Goal: Task Accomplishment & Management: Complete application form

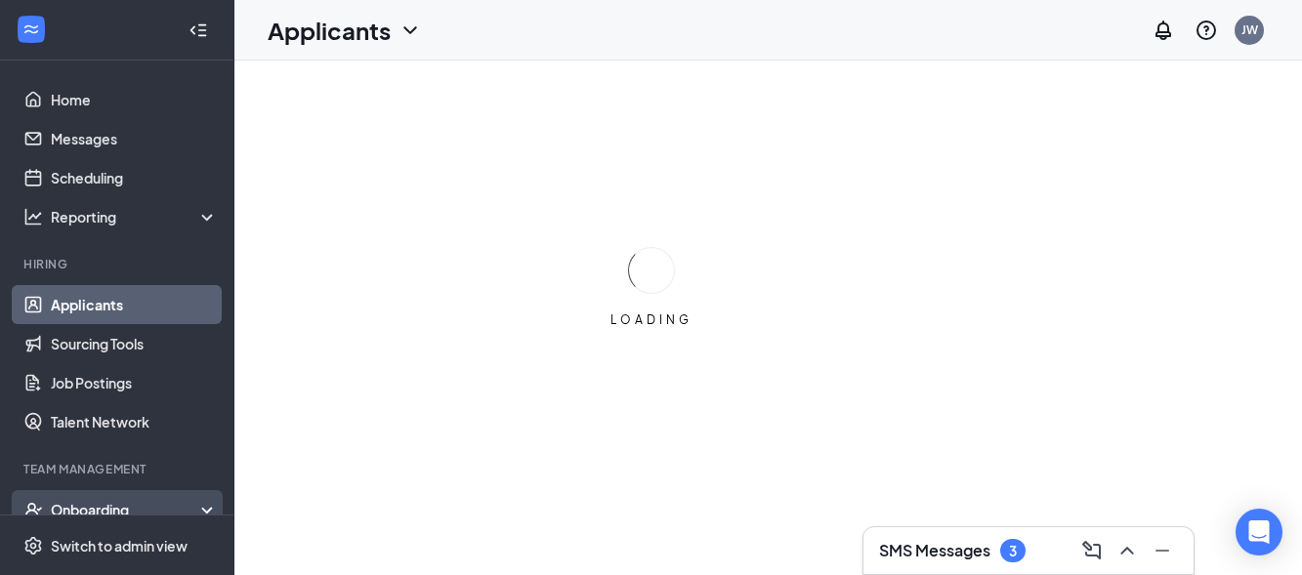
click at [96, 512] on div "Onboarding" at bounding box center [126, 510] width 150 height 20
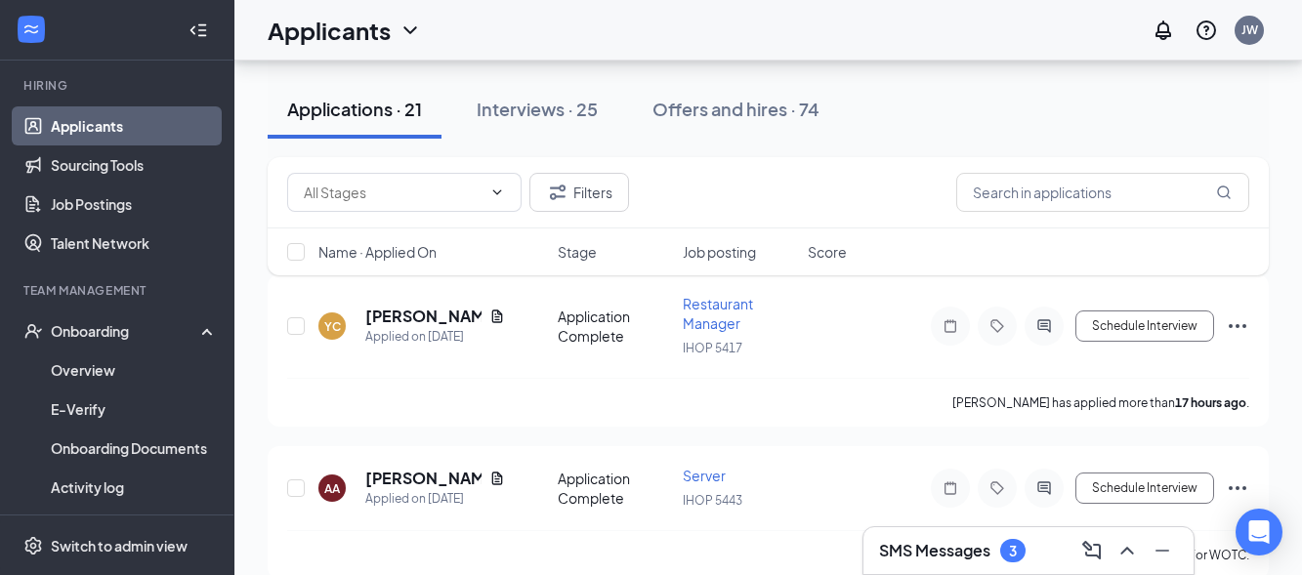
scroll to position [186, 0]
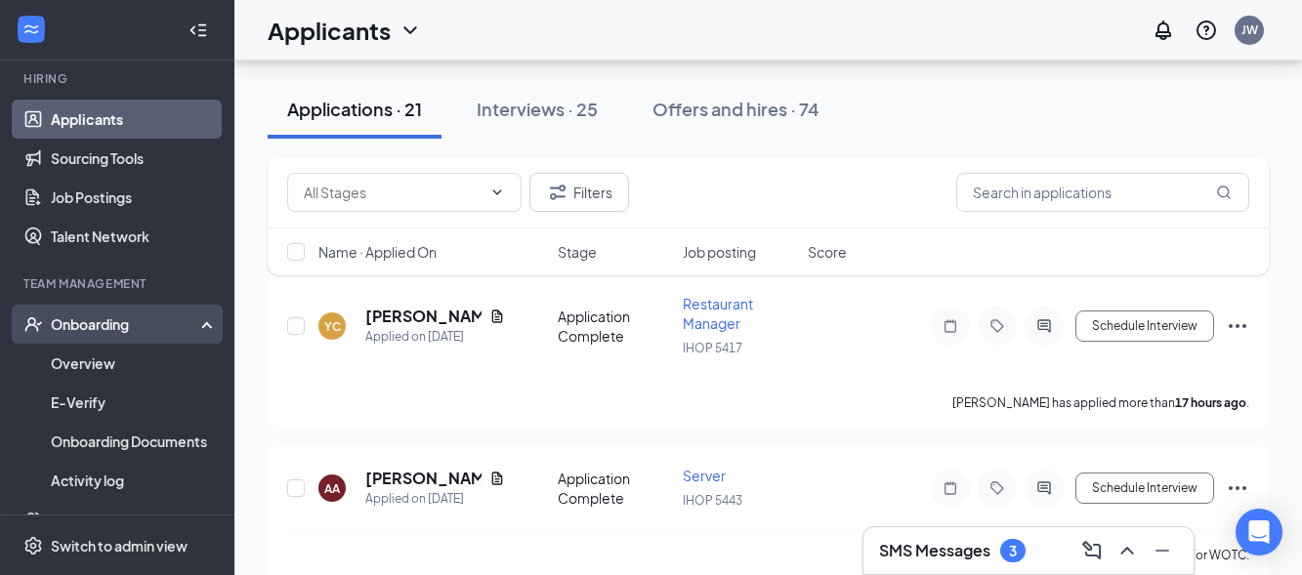
click at [111, 328] on div "Onboarding" at bounding box center [126, 325] width 150 height 20
click at [111, 356] on link "Overview" at bounding box center [134, 363] width 167 height 39
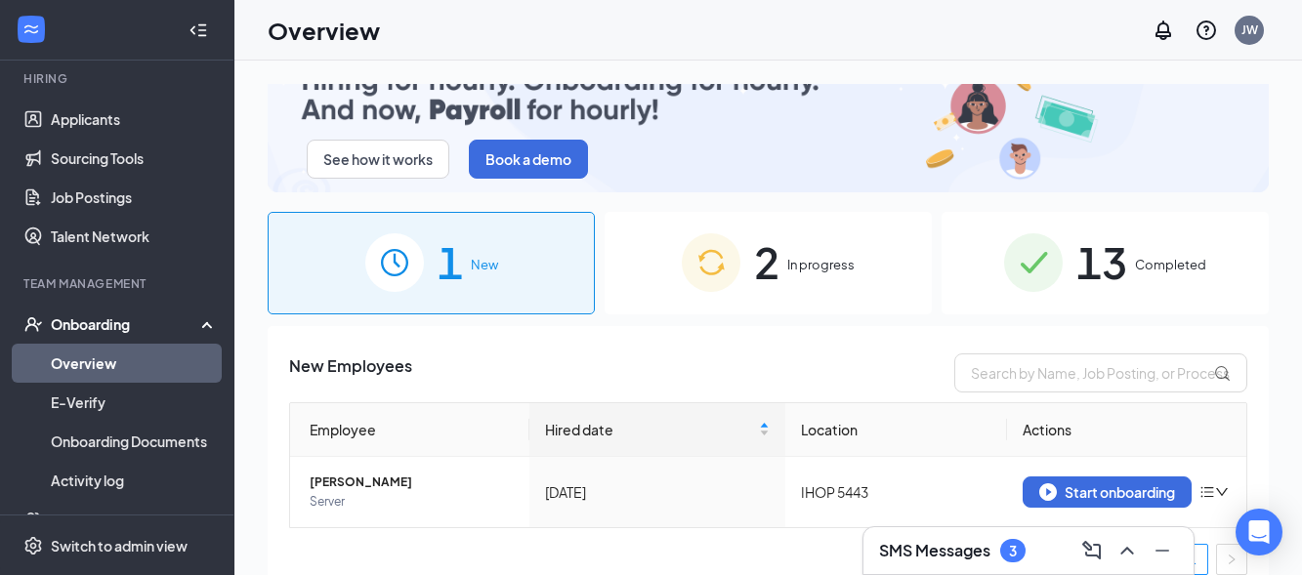
scroll to position [52, 0]
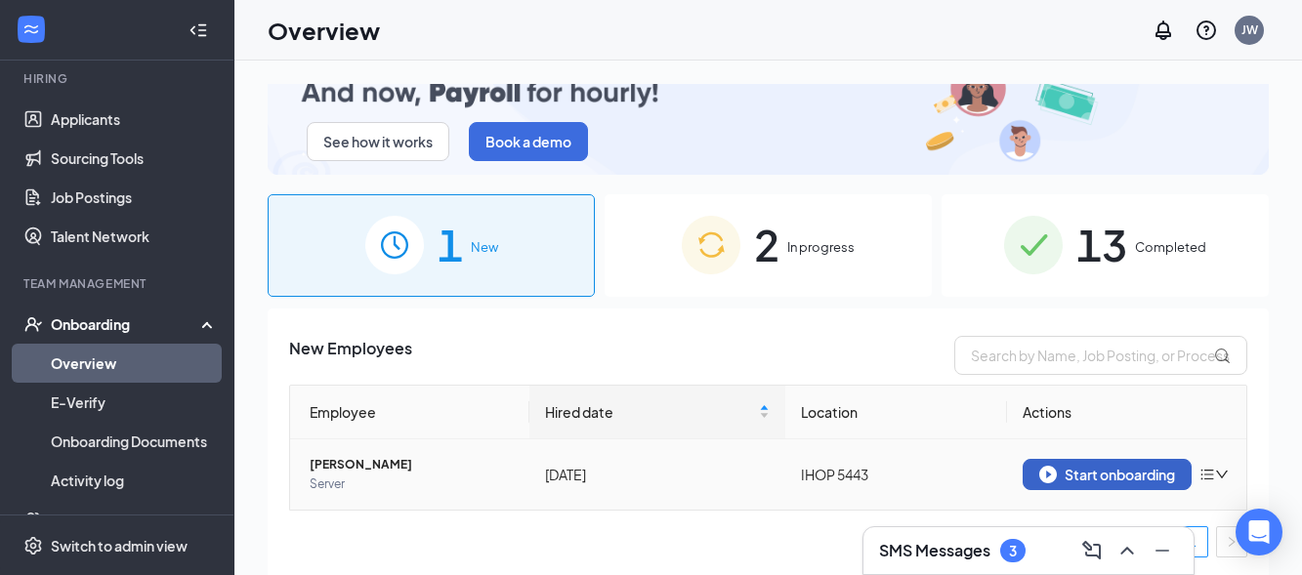
click at [1100, 468] on div "Start onboarding" at bounding box center [1108, 475] width 136 height 18
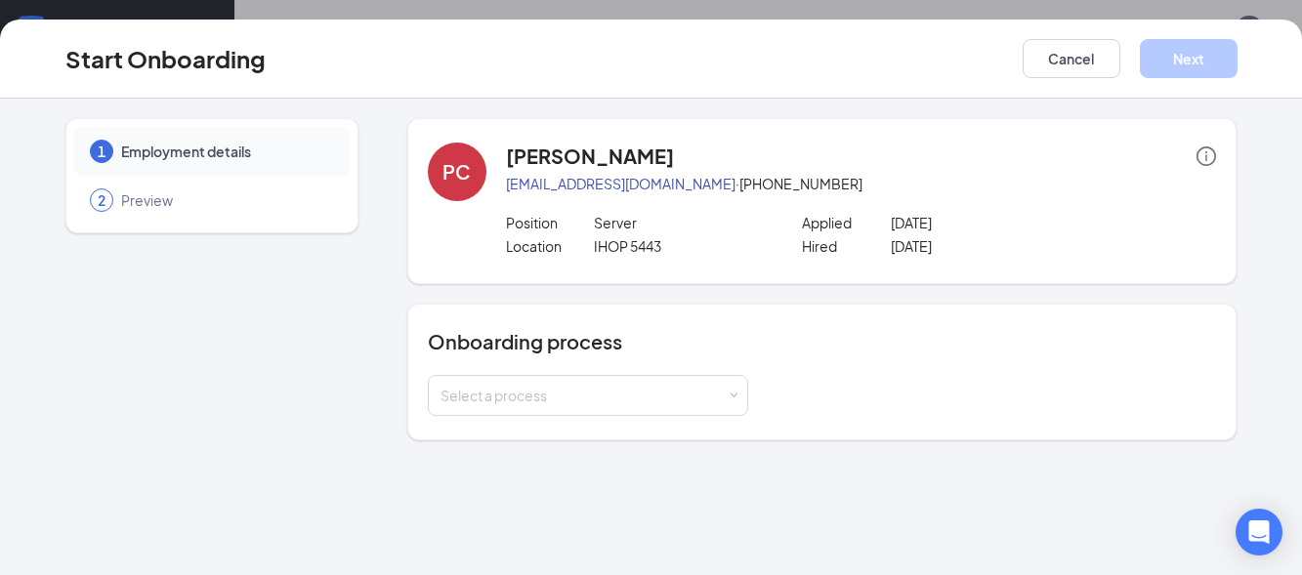
scroll to position [88, 0]
click at [612, 391] on div "Select a process" at bounding box center [584, 396] width 286 height 20
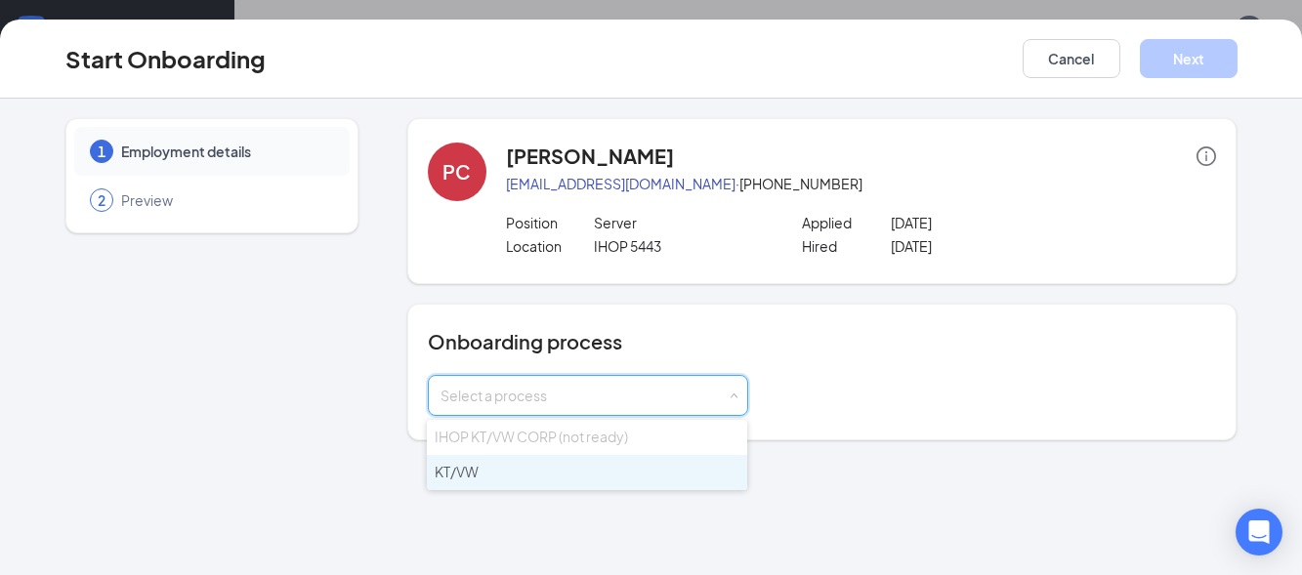
click at [593, 461] on li "KT/VW" at bounding box center [587, 472] width 320 height 35
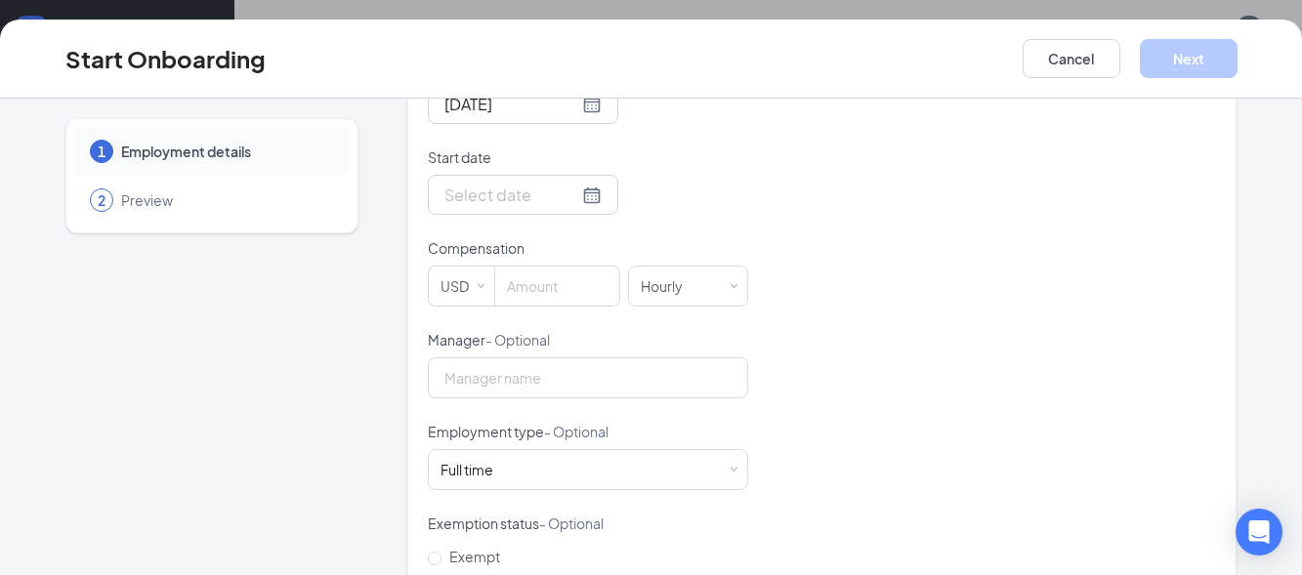
scroll to position [501, 0]
click at [569, 189] on div at bounding box center [523, 192] width 157 height 24
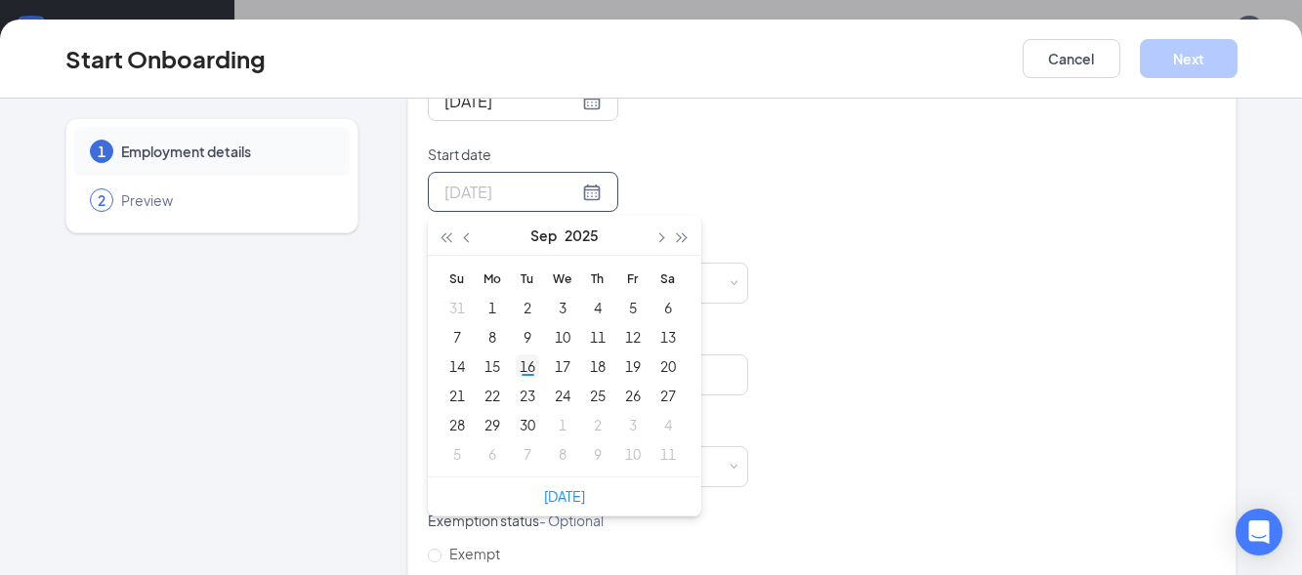
type input "[DATE]"
click at [521, 374] on div "16" at bounding box center [527, 366] width 23 height 23
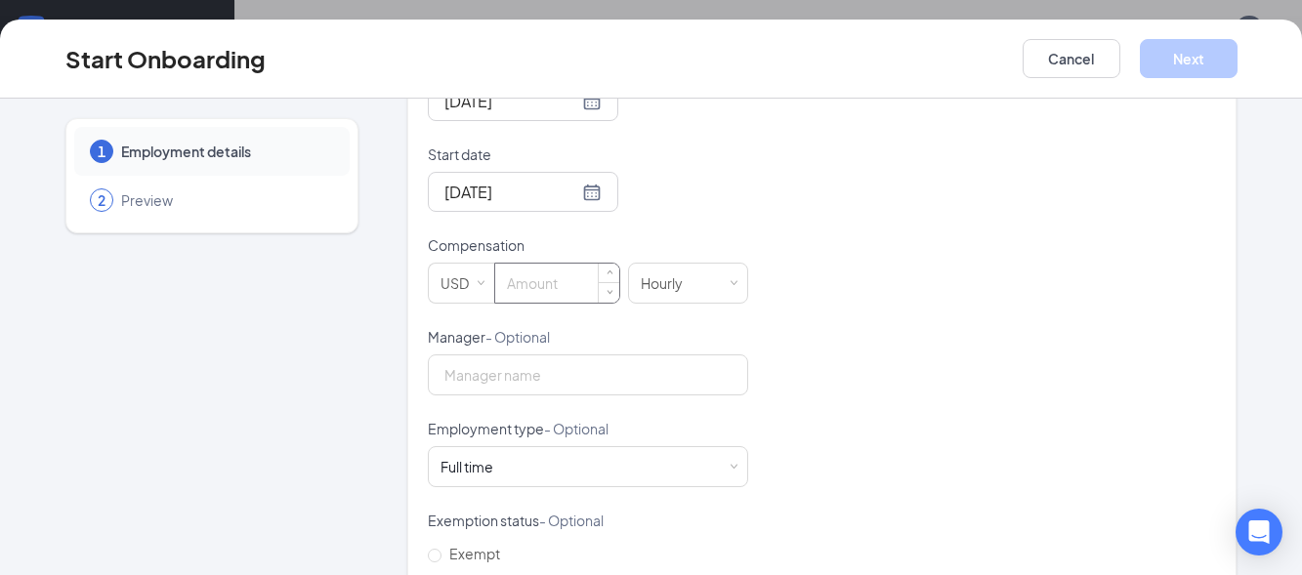
click at [539, 274] on input at bounding box center [557, 283] width 124 height 39
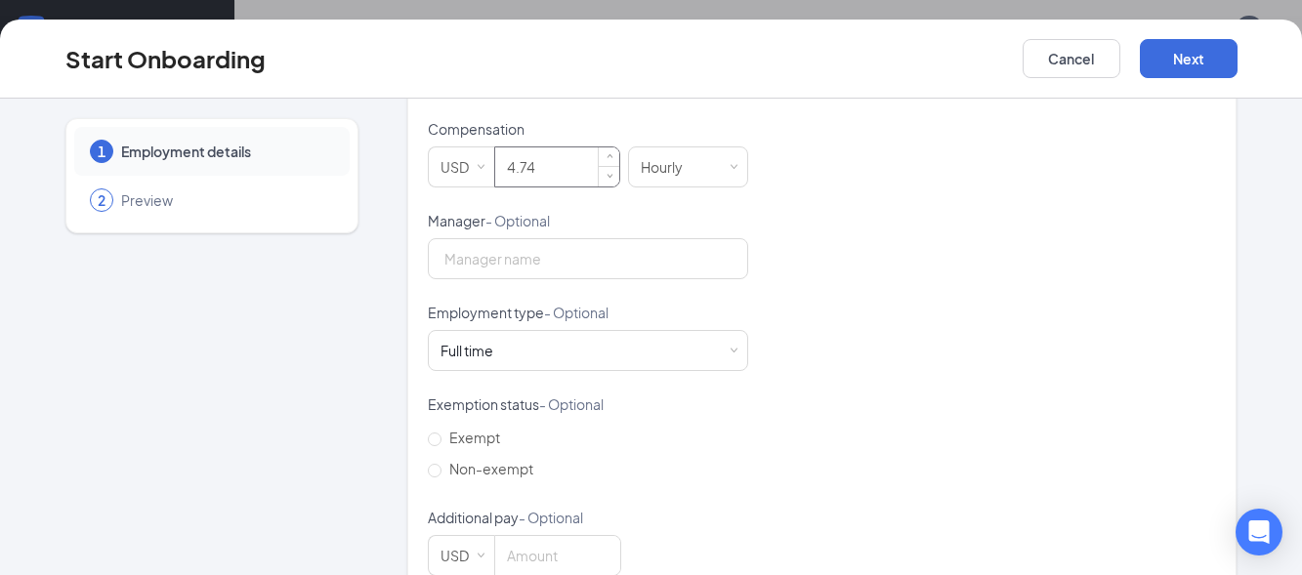
scroll to position [662, 0]
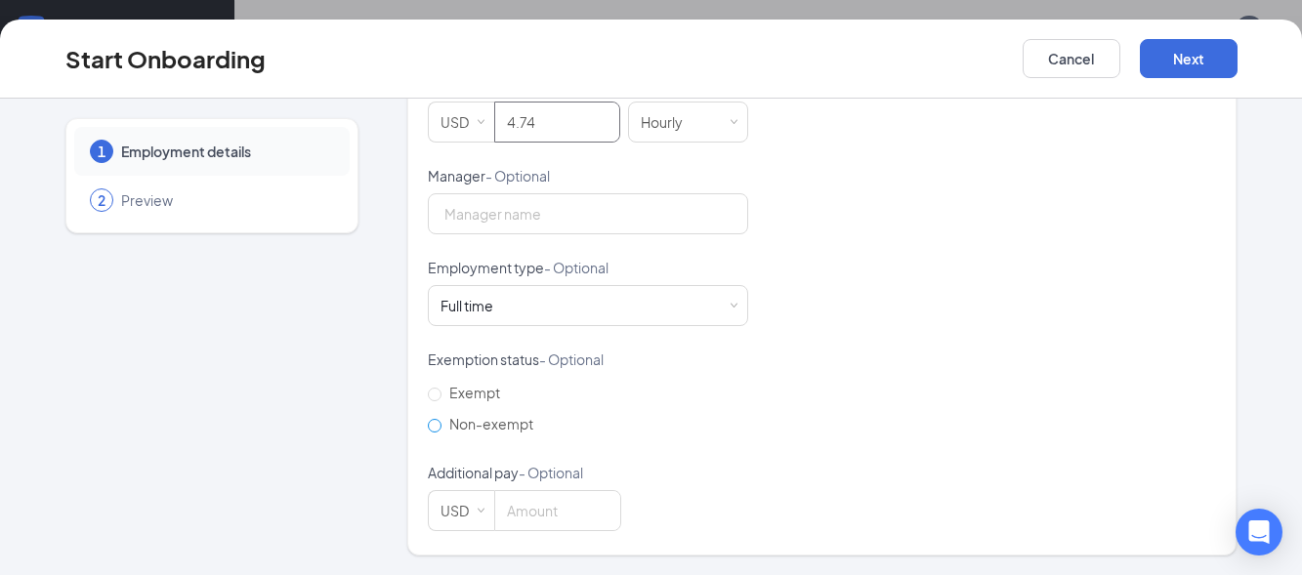
type input "4.74"
click at [489, 421] on span "Non-exempt" at bounding box center [492, 424] width 100 height 18
click at [442, 421] on input "Non-exempt" at bounding box center [435, 426] width 14 height 14
radio input "true"
click at [1199, 44] on button "Next" at bounding box center [1189, 58] width 98 height 39
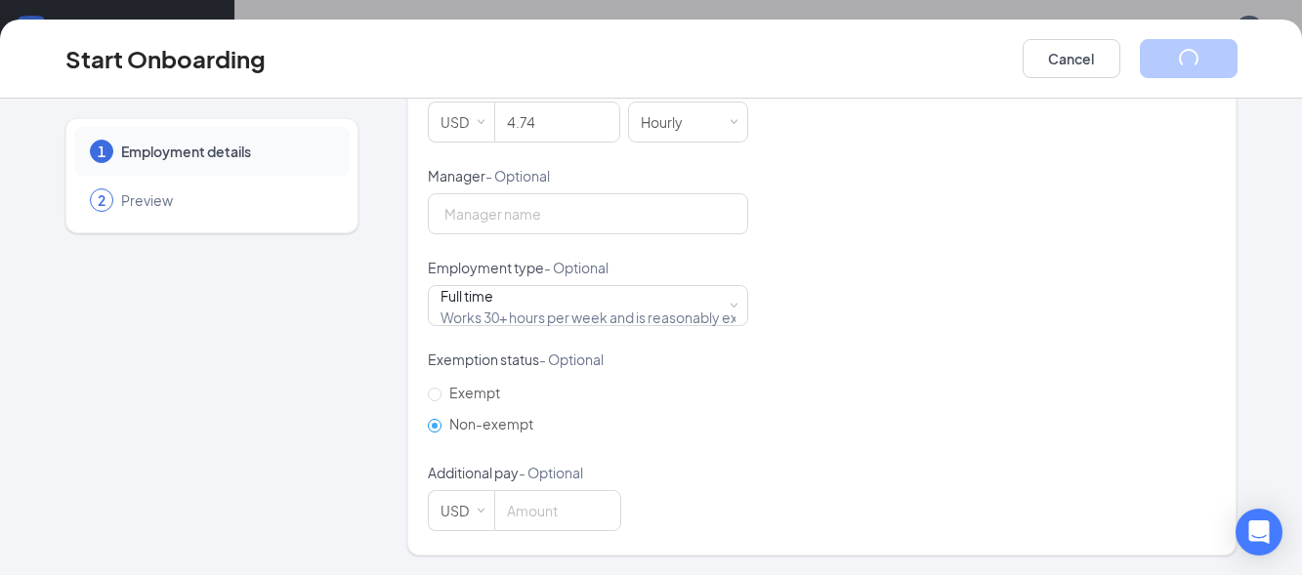
scroll to position [113, 0]
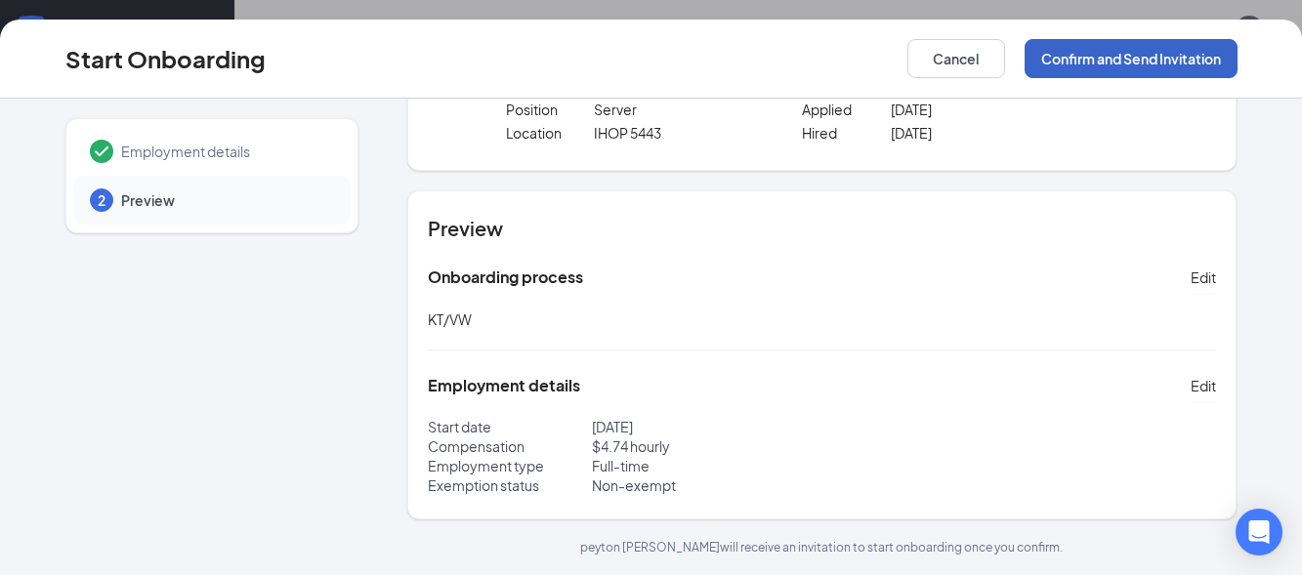
click at [1128, 51] on button "Confirm and Send Invitation" at bounding box center [1131, 58] width 213 height 39
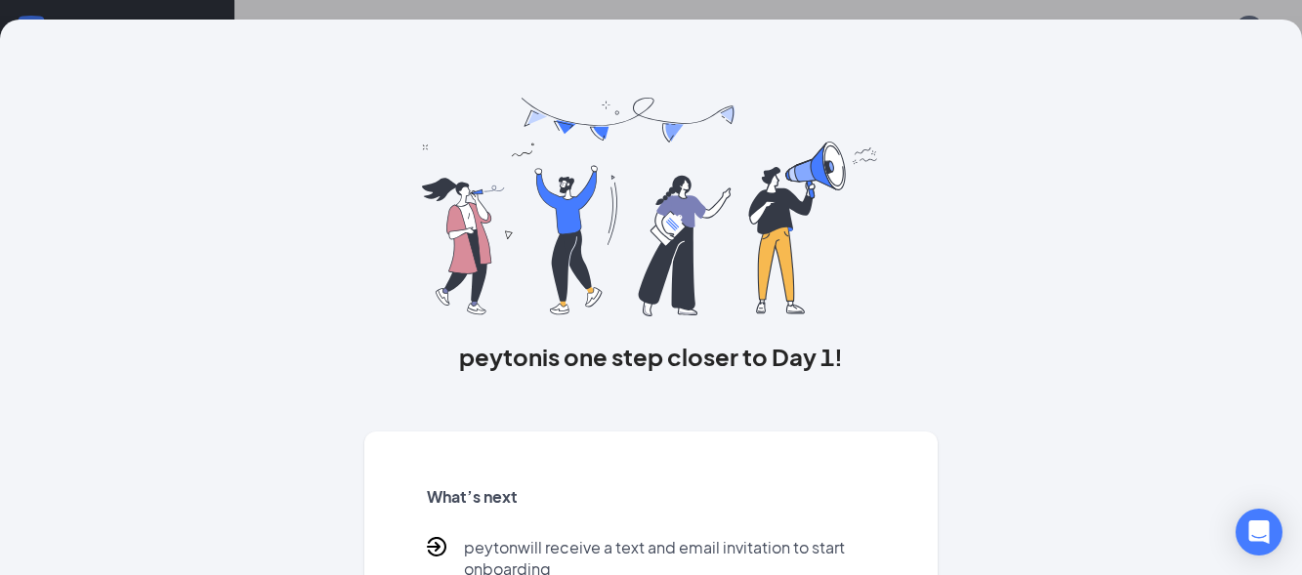
scroll to position [200, 0]
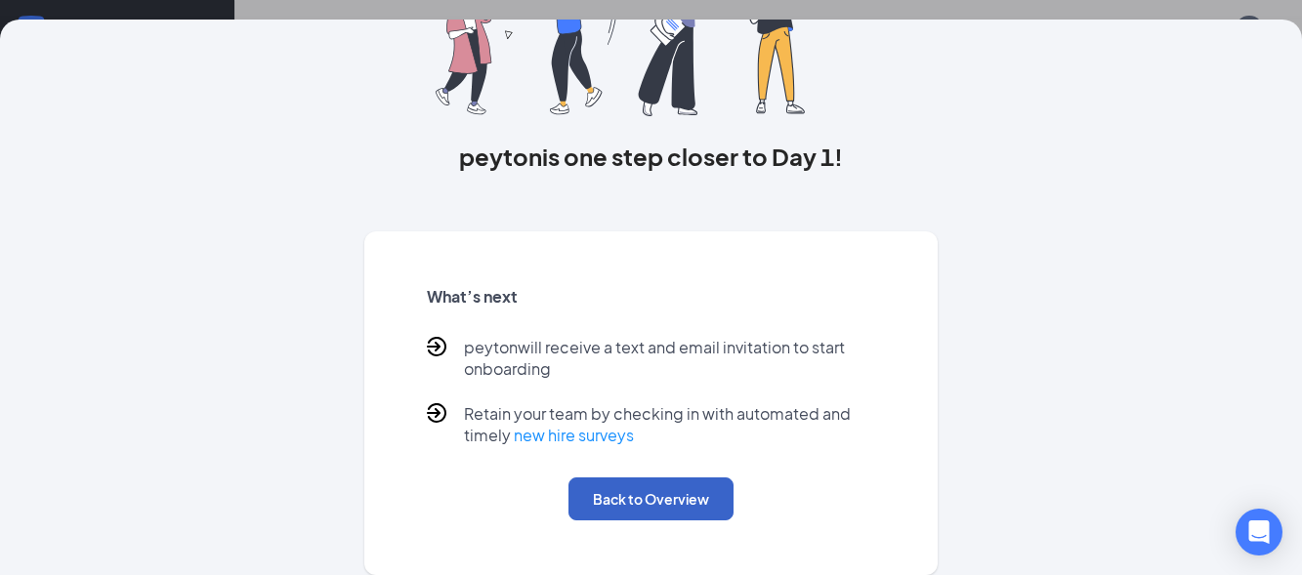
click at [682, 489] on button "Back to Overview" at bounding box center [651, 499] width 165 height 43
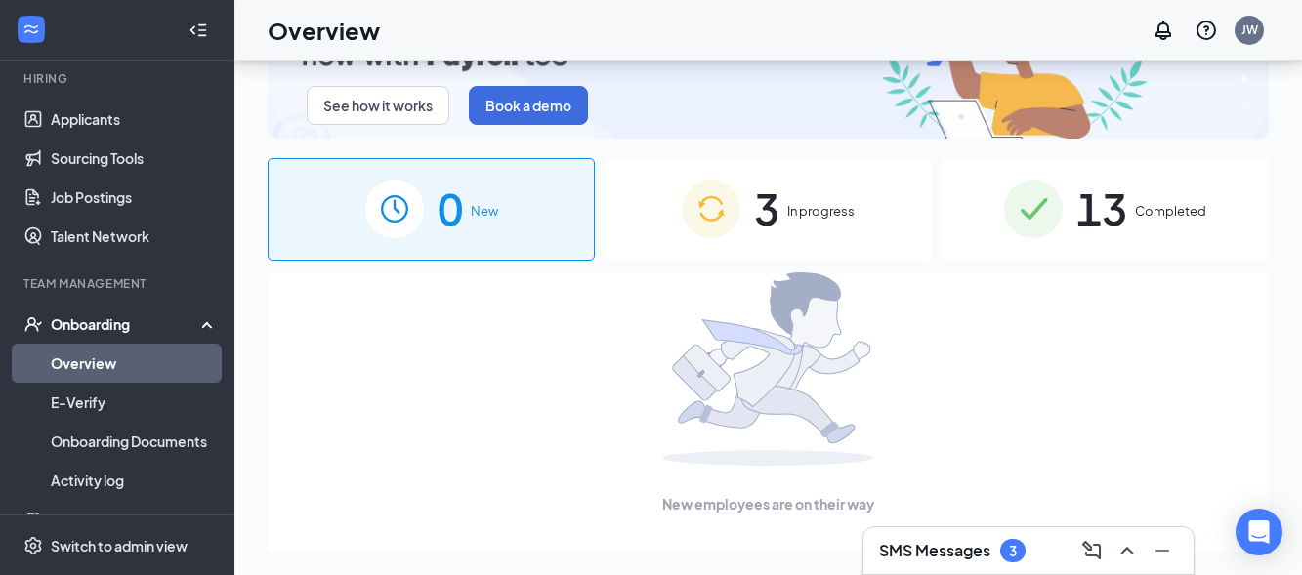
click at [848, 215] on div "3 In progress" at bounding box center [768, 209] width 327 height 103
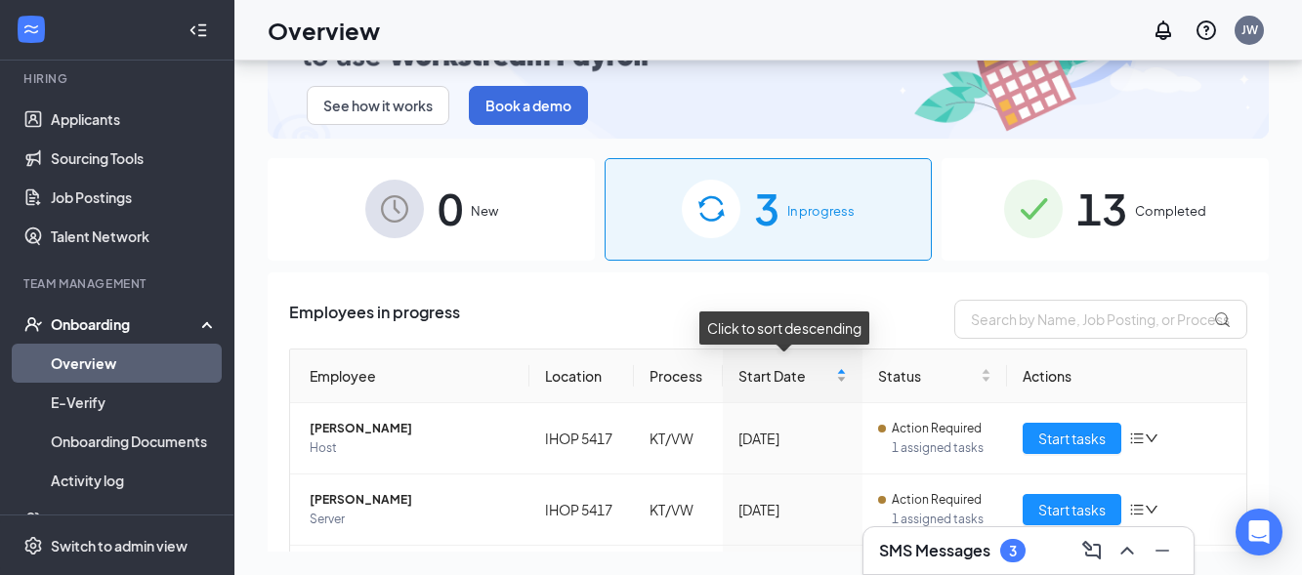
scroll to position [194, 0]
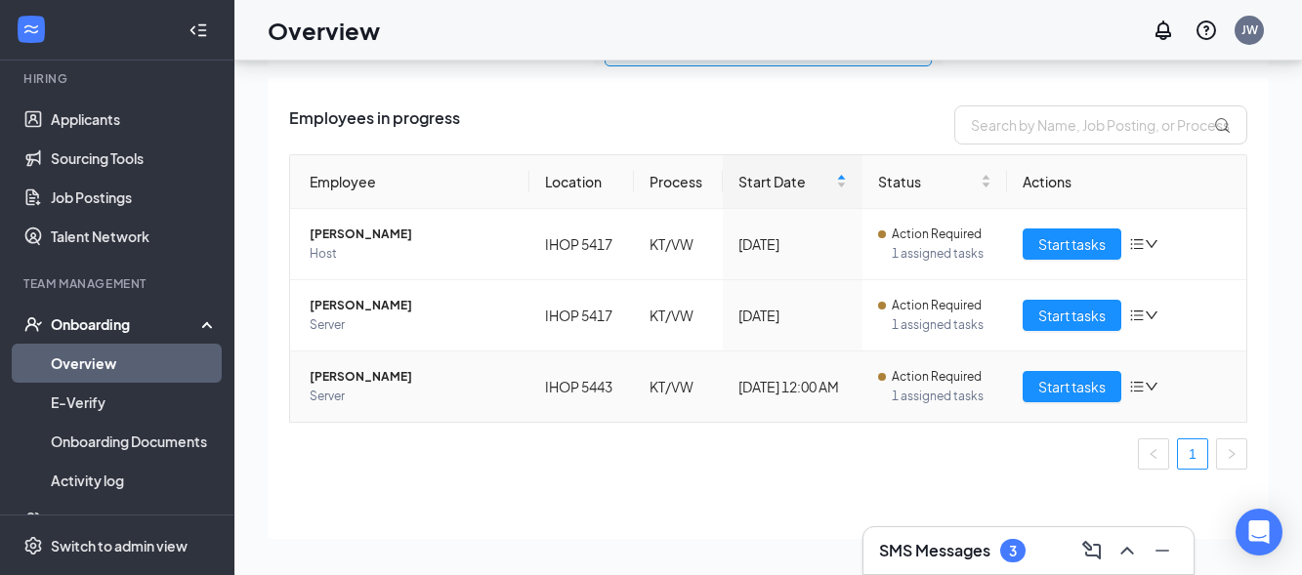
click at [1129, 382] on icon "bars" at bounding box center [1137, 387] width 16 height 16
click at [372, 370] on span "[PERSON_NAME]" at bounding box center [412, 377] width 204 height 20
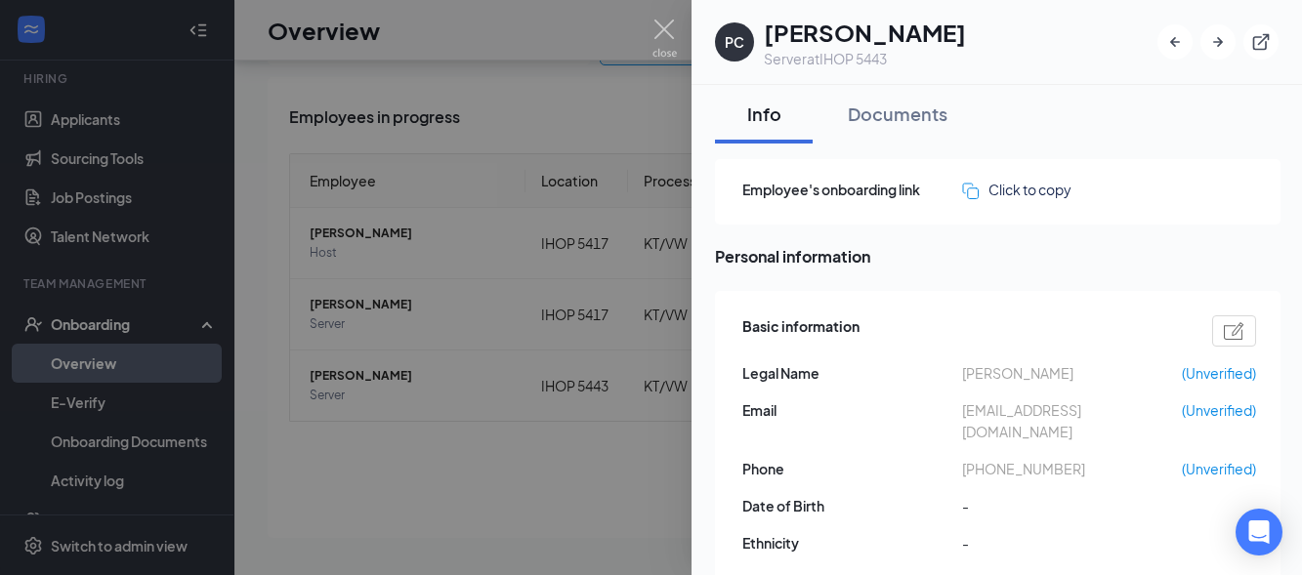
scroll to position [160, 0]
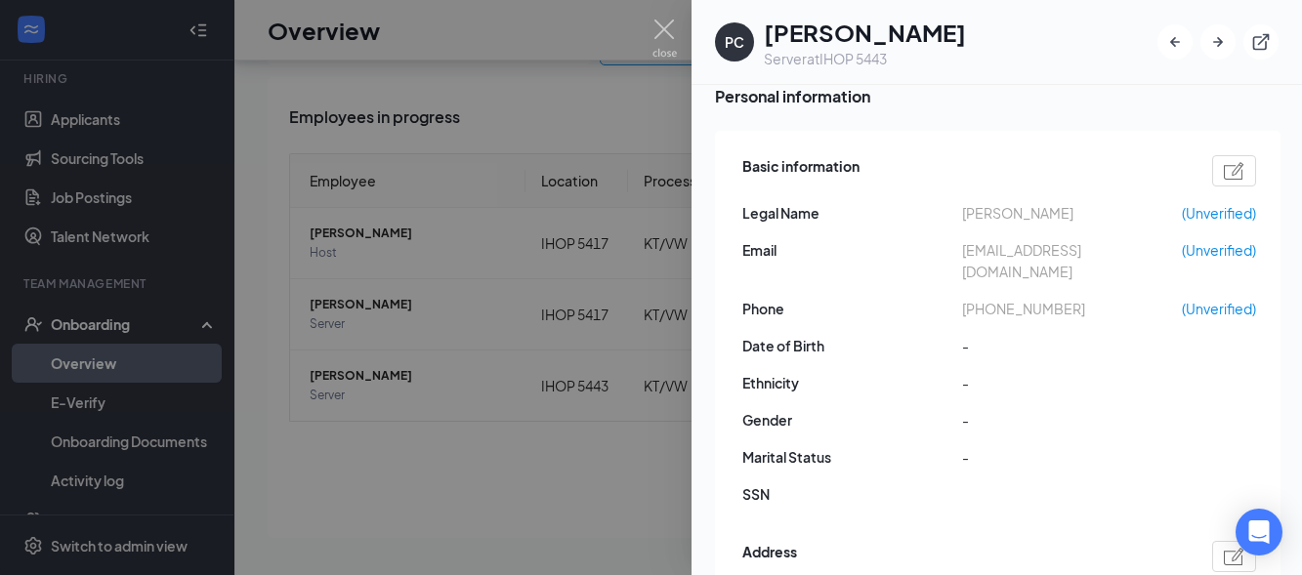
click at [1240, 166] on img at bounding box center [1234, 171] width 21 height 18
type input "[PHONE_NUMBER]"
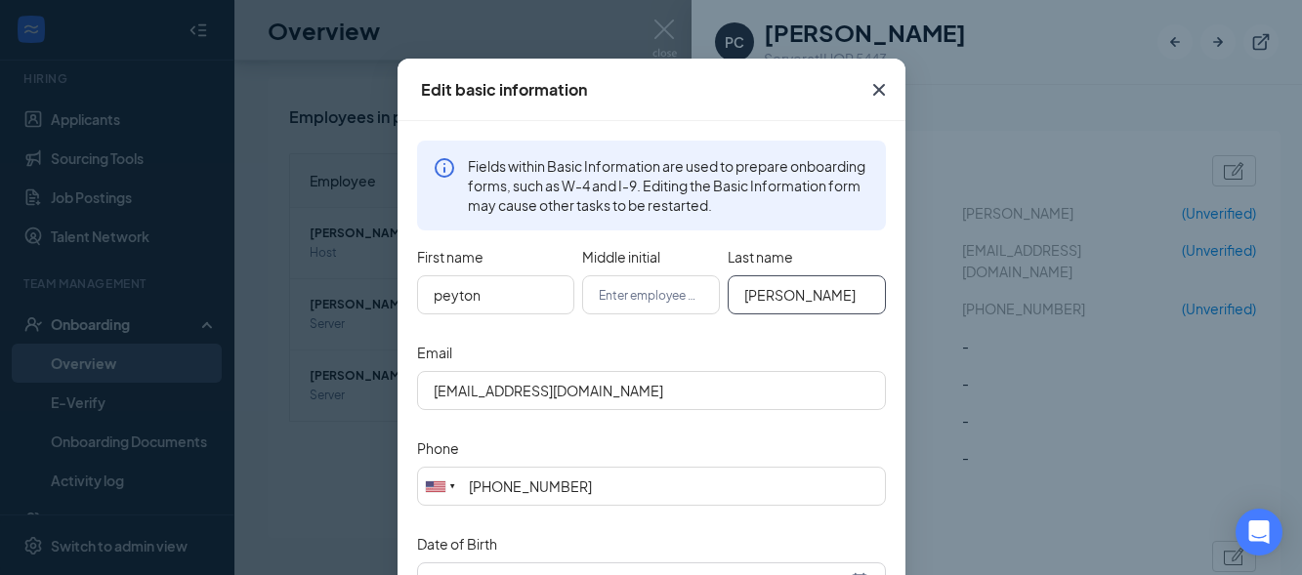
scroll to position [42, 0]
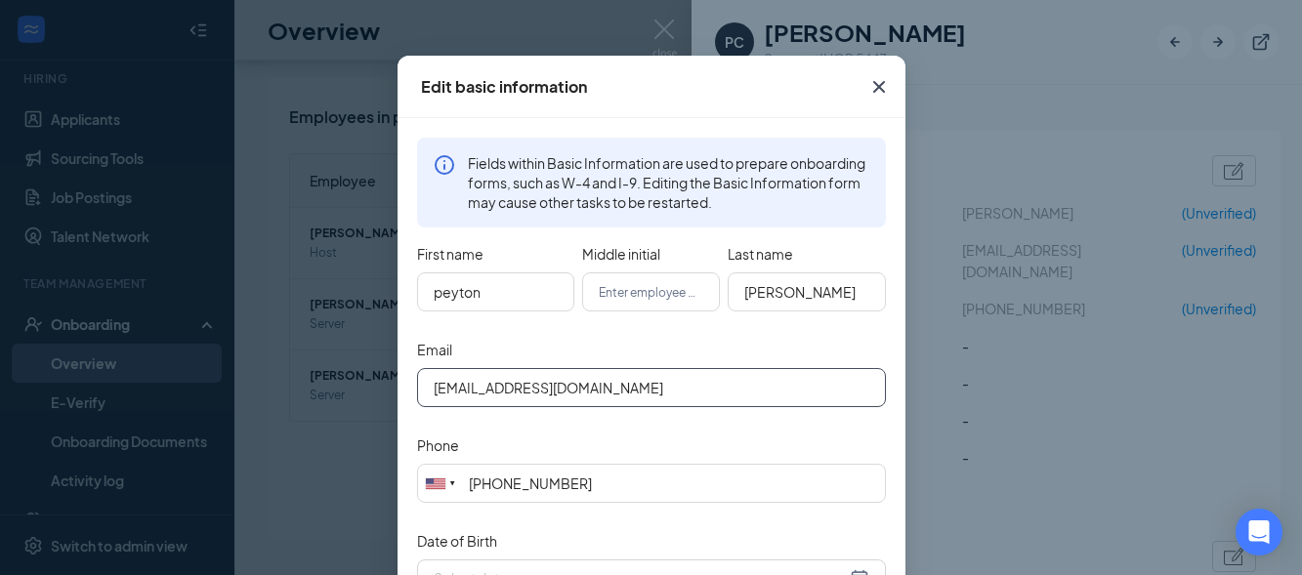
click at [725, 380] on input "[EMAIL_ADDRESS][DOMAIN_NAME]" at bounding box center [651, 387] width 469 height 39
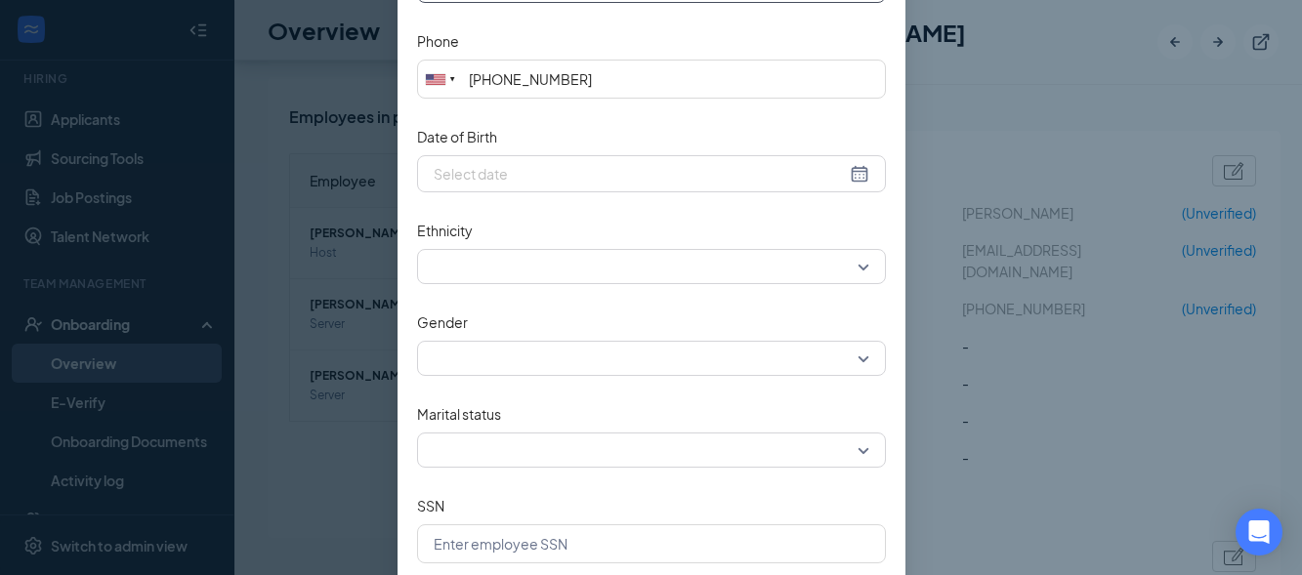
scroll to position [544, 0]
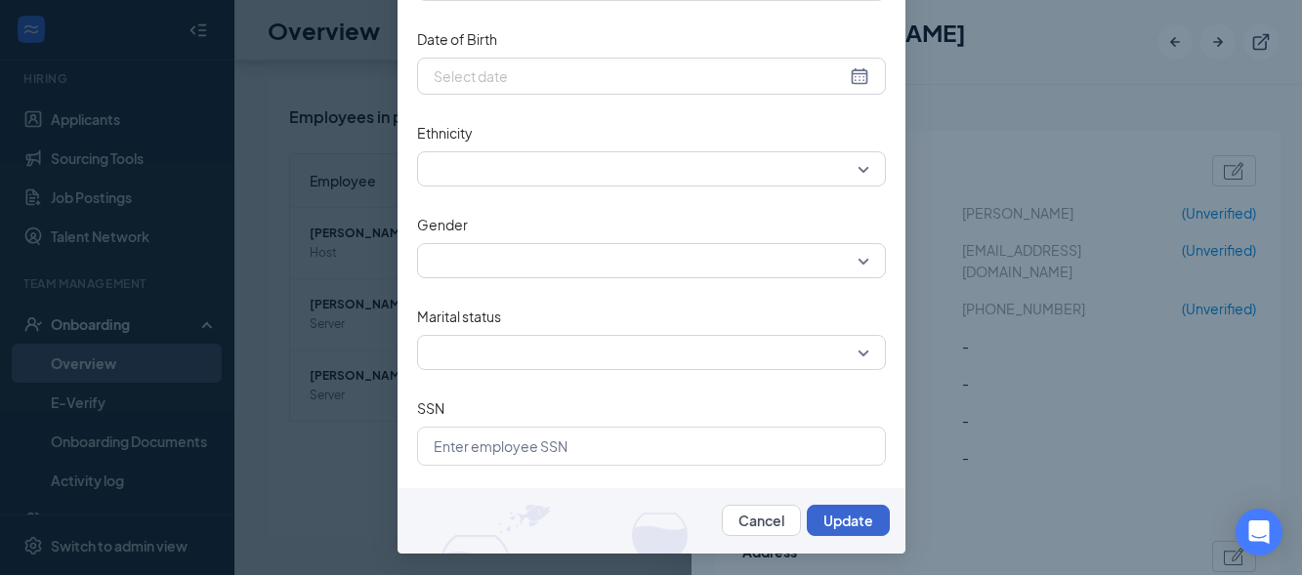
type input "[EMAIL_ADDRESS][DOMAIN_NAME]"
click at [863, 522] on button "Update" at bounding box center [848, 520] width 83 height 31
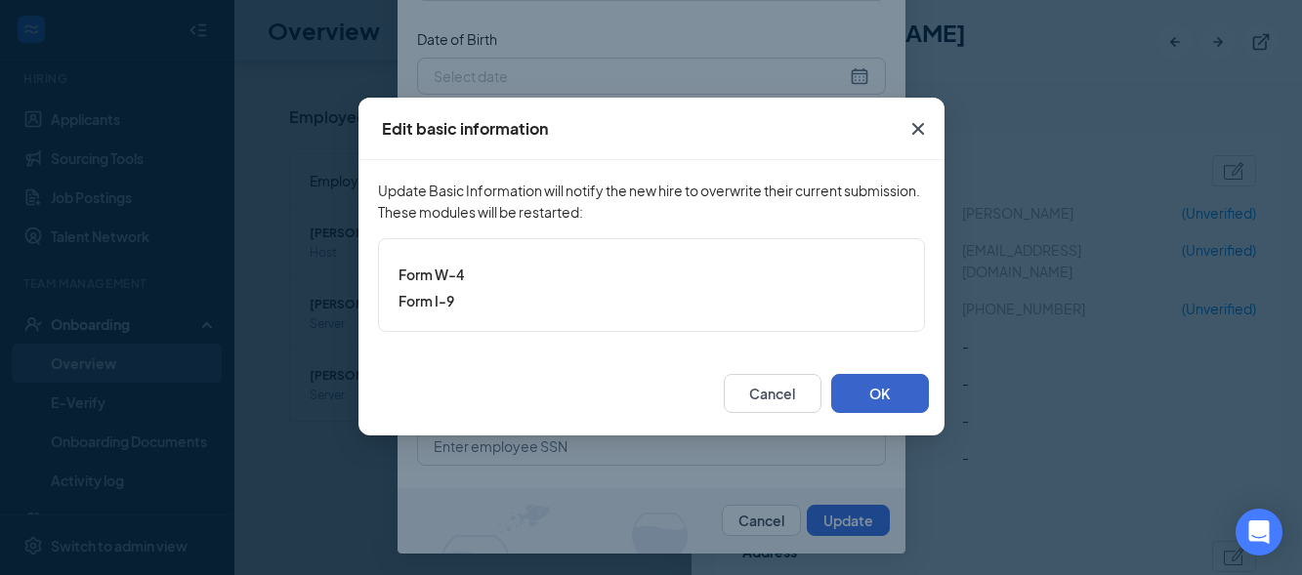
click at [898, 394] on button "OK" at bounding box center [880, 393] width 98 height 39
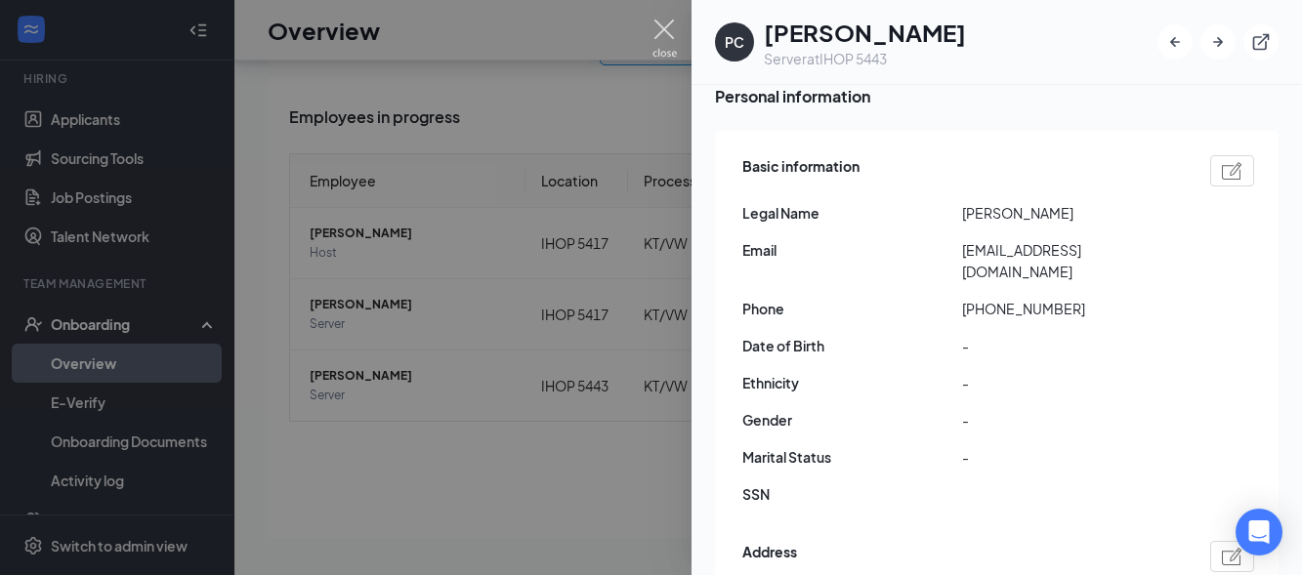
click at [660, 47] on img at bounding box center [665, 39] width 24 height 38
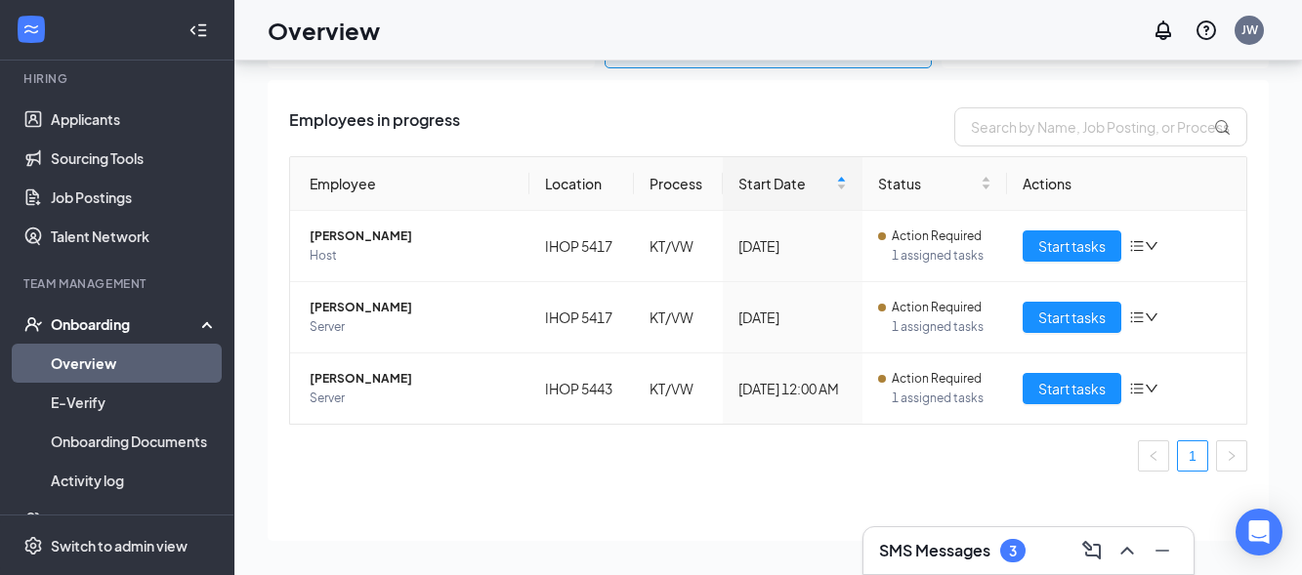
scroll to position [194, 0]
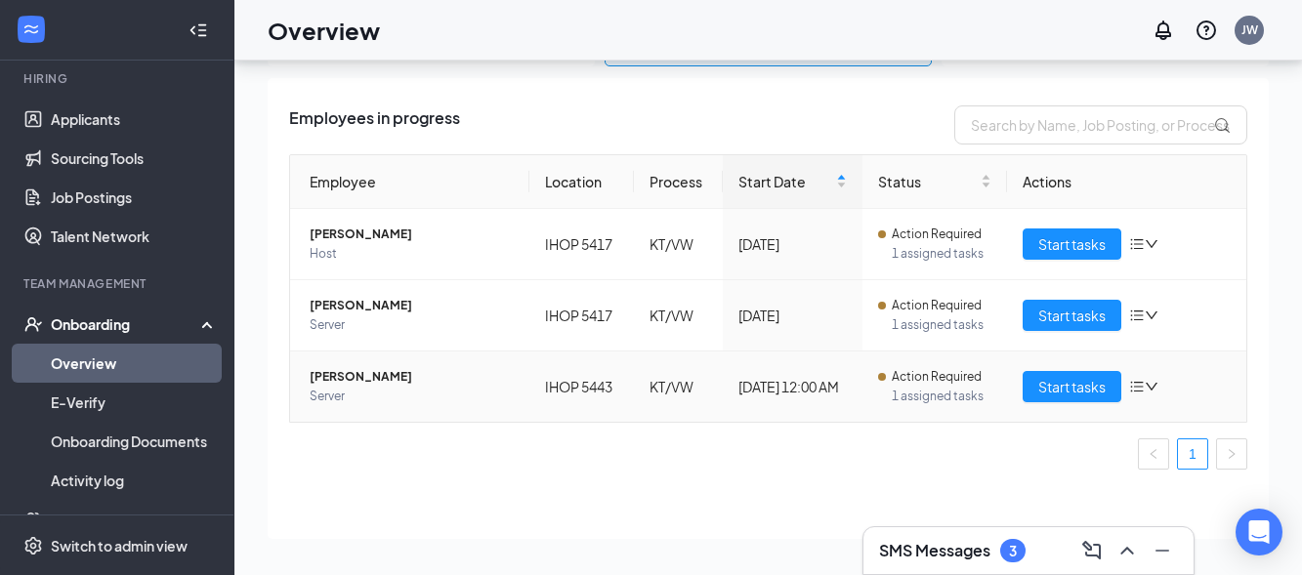
click at [1145, 380] on icon "down" at bounding box center [1152, 387] width 14 height 14
click at [804, 484] on div "Employees in progress Employee Location Process Start Date Status Actions [PERS…" at bounding box center [768, 308] width 1001 height 461
click at [1145, 382] on icon "down" at bounding box center [1152, 387] width 14 height 14
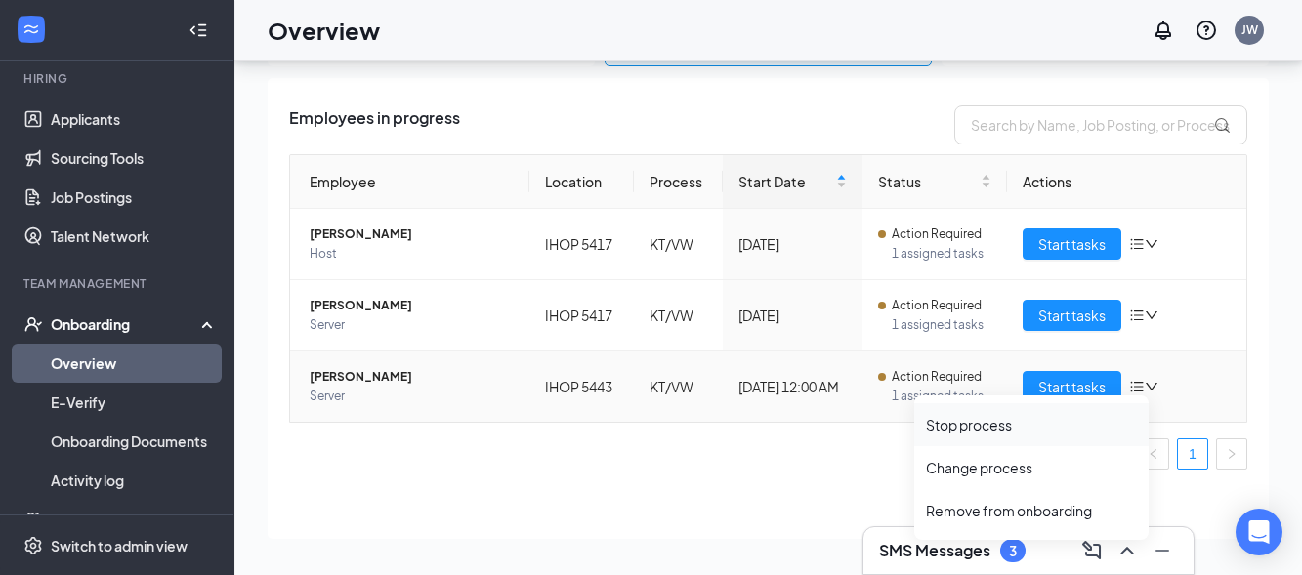
click at [1004, 427] on div "Stop process" at bounding box center [1031, 425] width 211 height 20
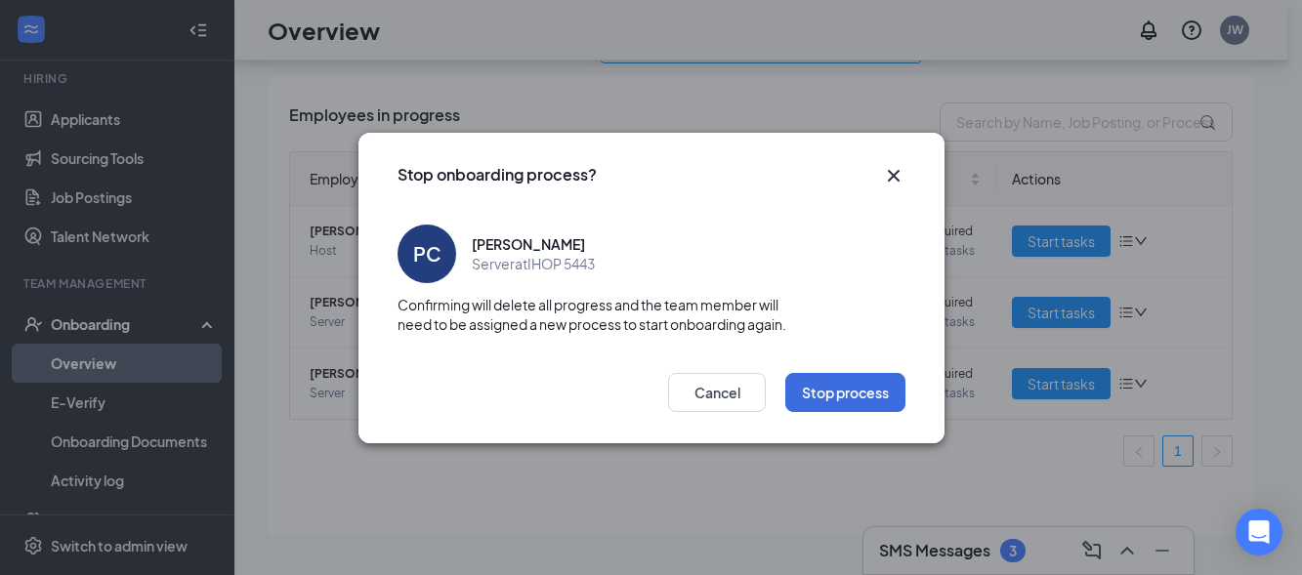
scroll to position [192, 0]
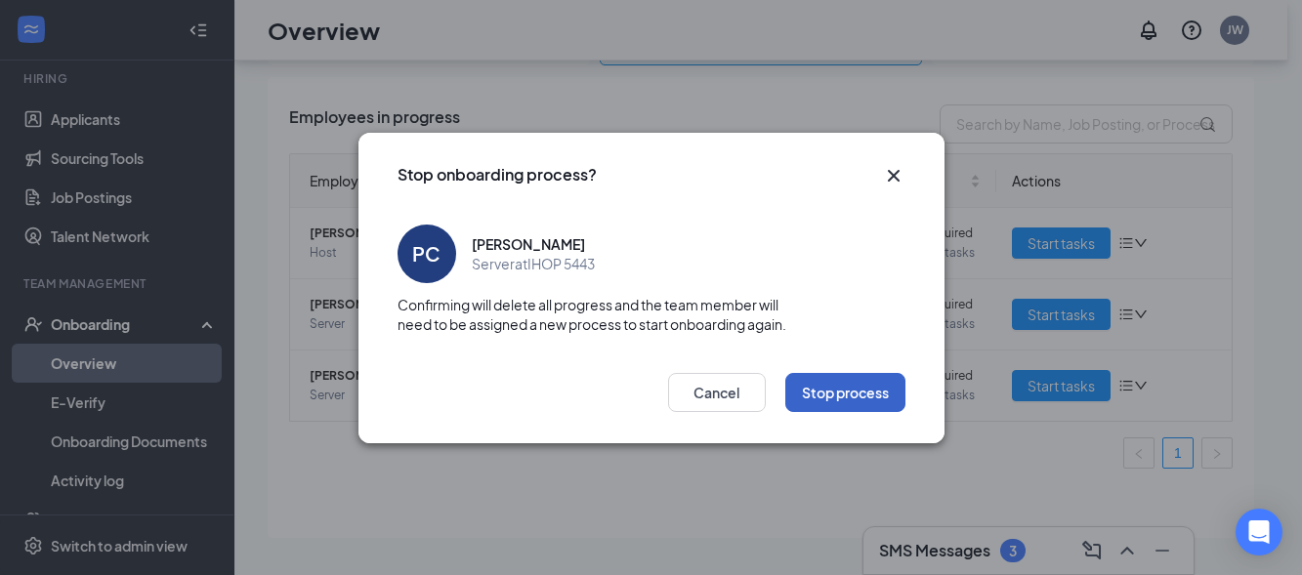
click at [878, 393] on button "Stop process" at bounding box center [846, 392] width 120 height 39
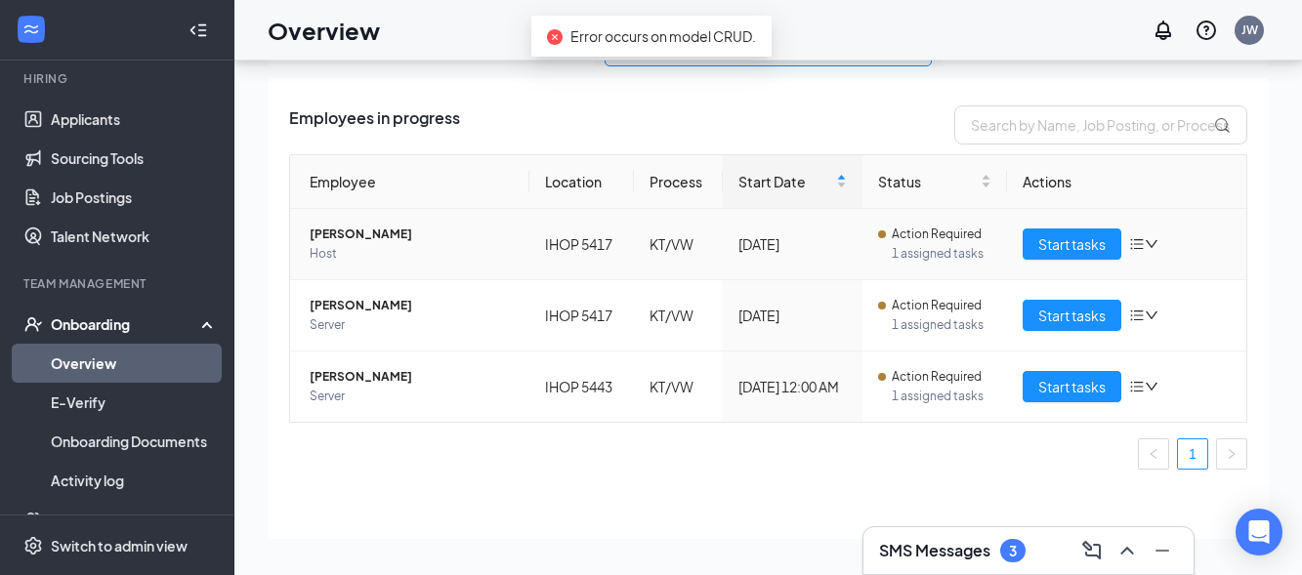
scroll to position [0, 0]
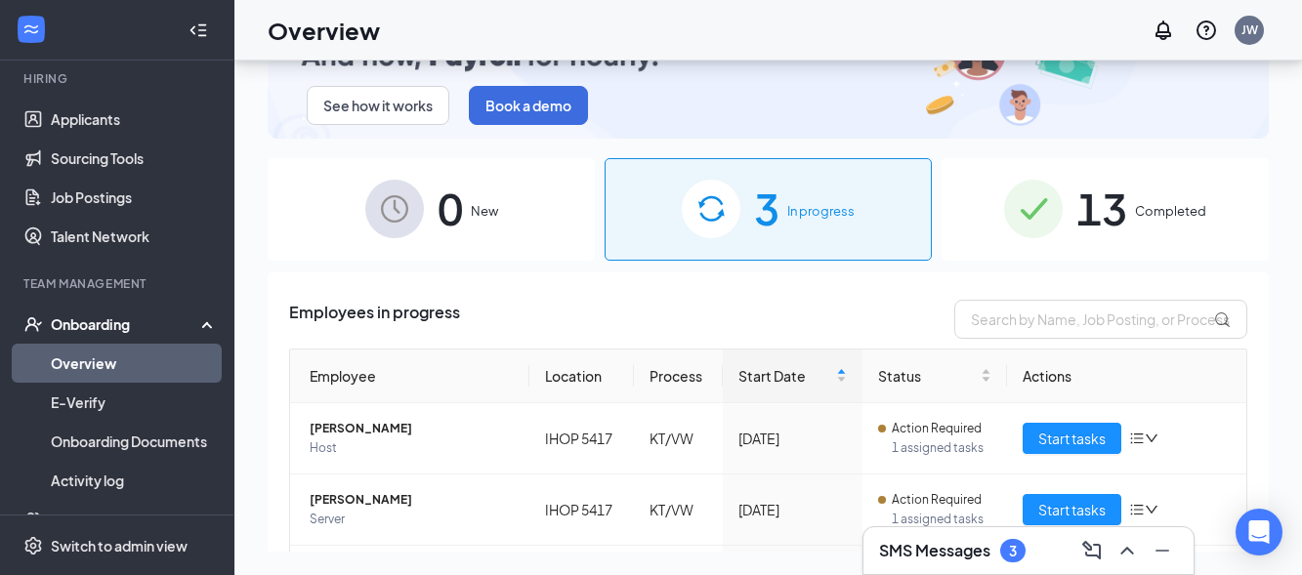
click at [473, 233] on div "0 New" at bounding box center [431, 209] width 327 height 103
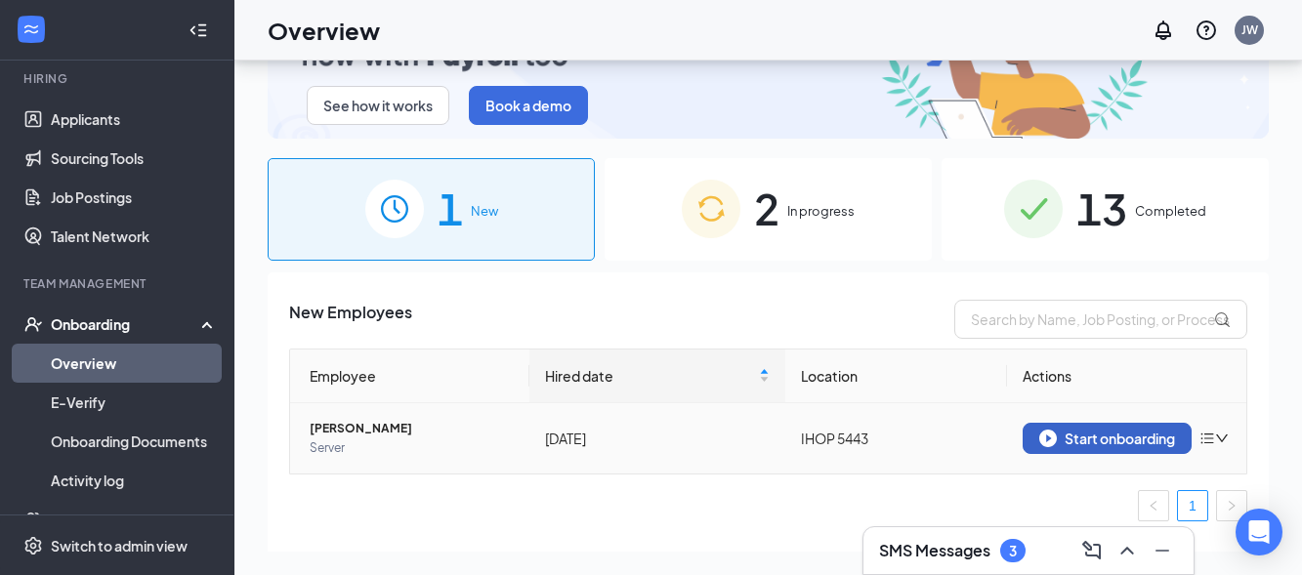
click at [1086, 443] on div "Start onboarding" at bounding box center [1108, 439] width 136 height 18
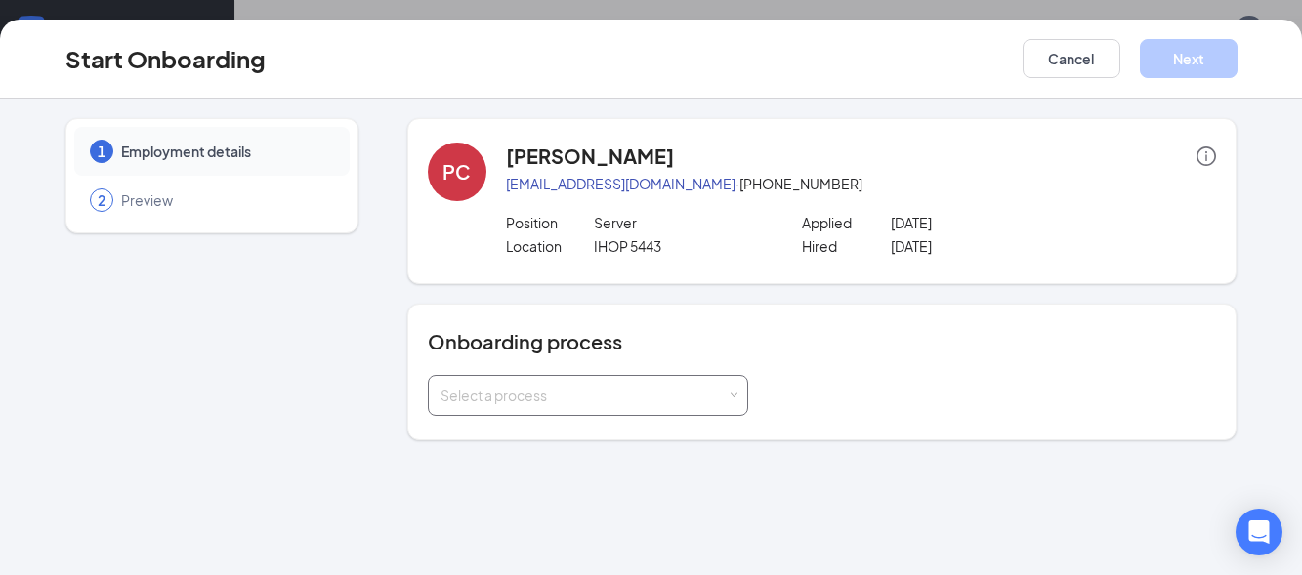
click at [641, 388] on div "Select a process" at bounding box center [584, 396] width 286 height 20
click at [617, 467] on li "KT/VW" at bounding box center [587, 472] width 320 height 35
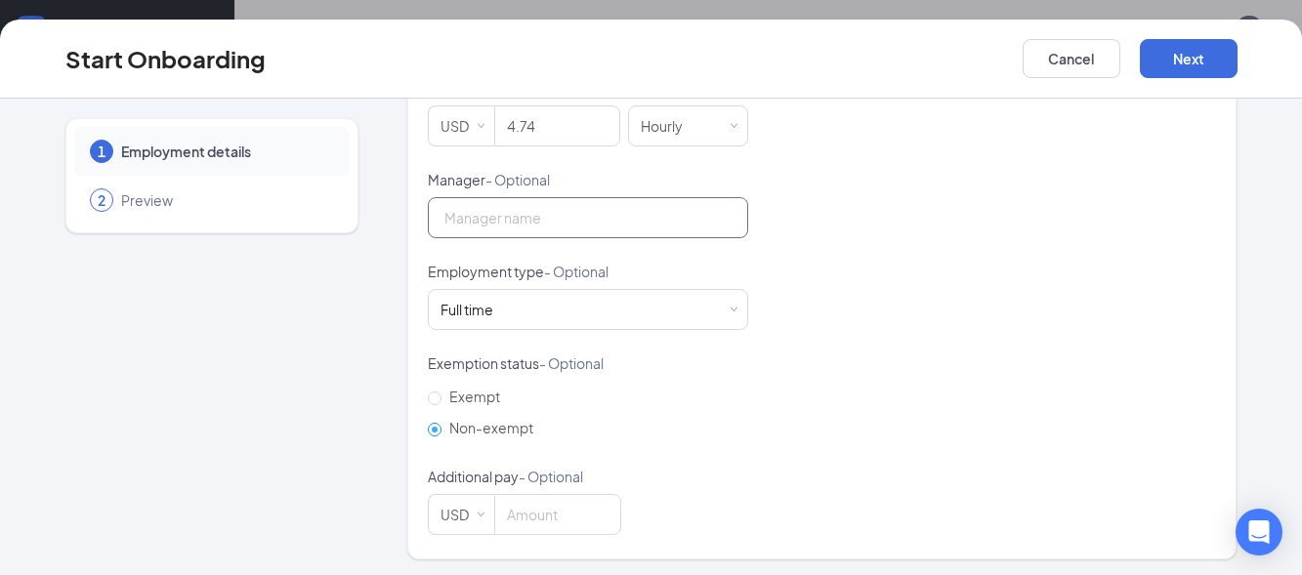
scroll to position [662, 0]
click at [1166, 58] on button "Next" at bounding box center [1189, 58] width 98 height 39
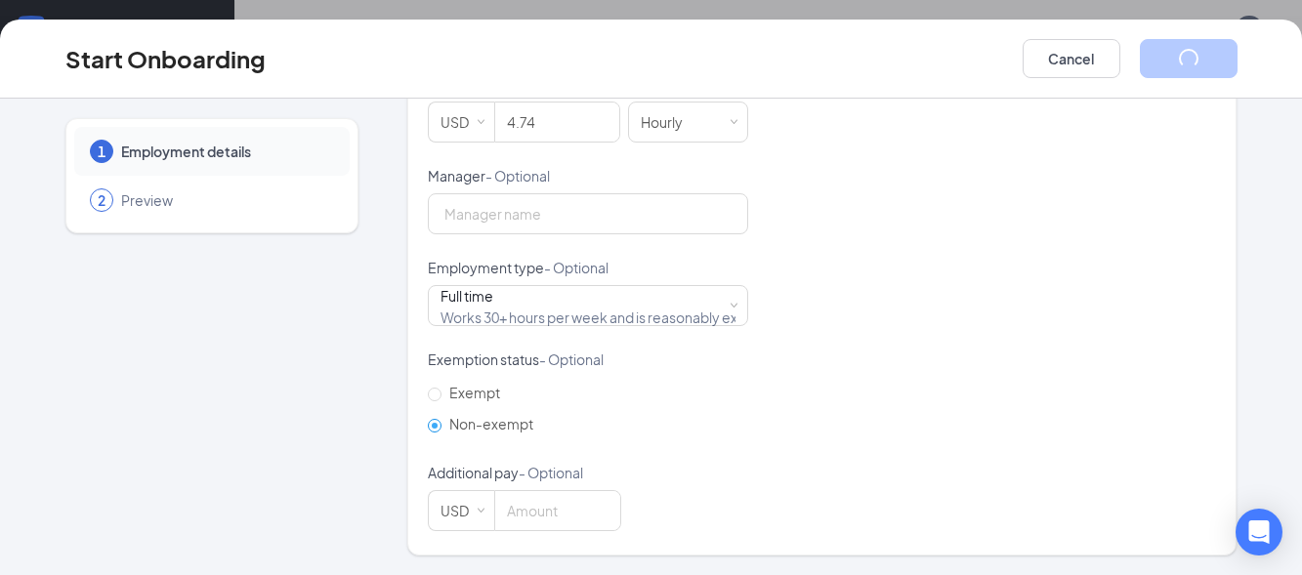
scroll to position [113, 0]
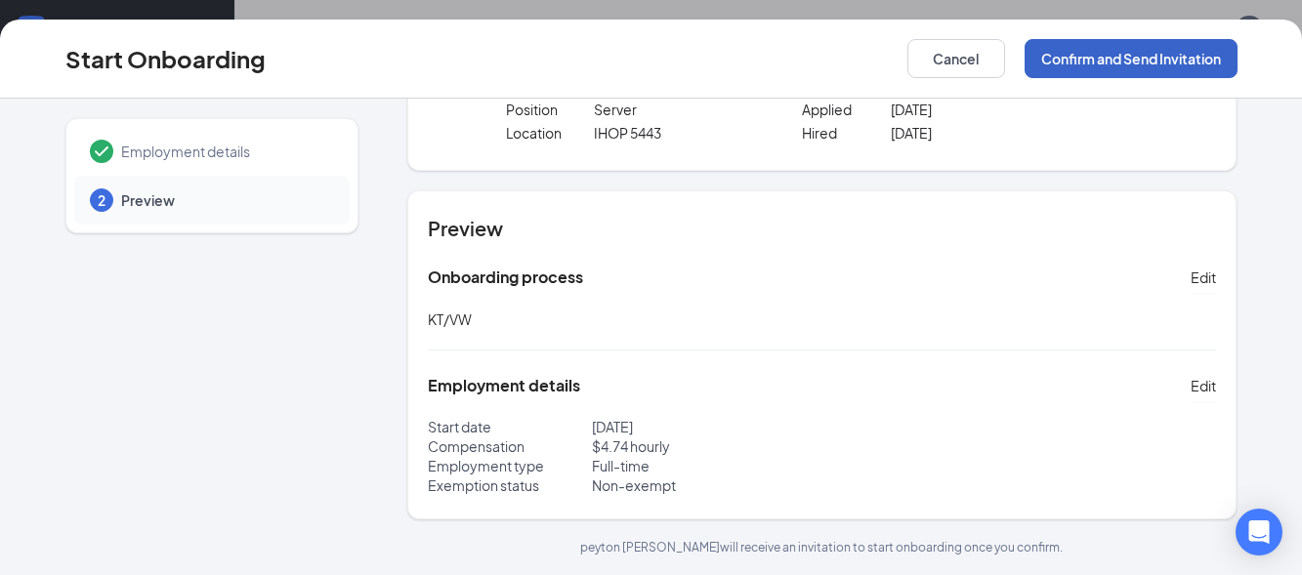
click at [1097, 56] on button "Confirm and Send Invitation" at bounding box center [1131, 58] width 213 height 39
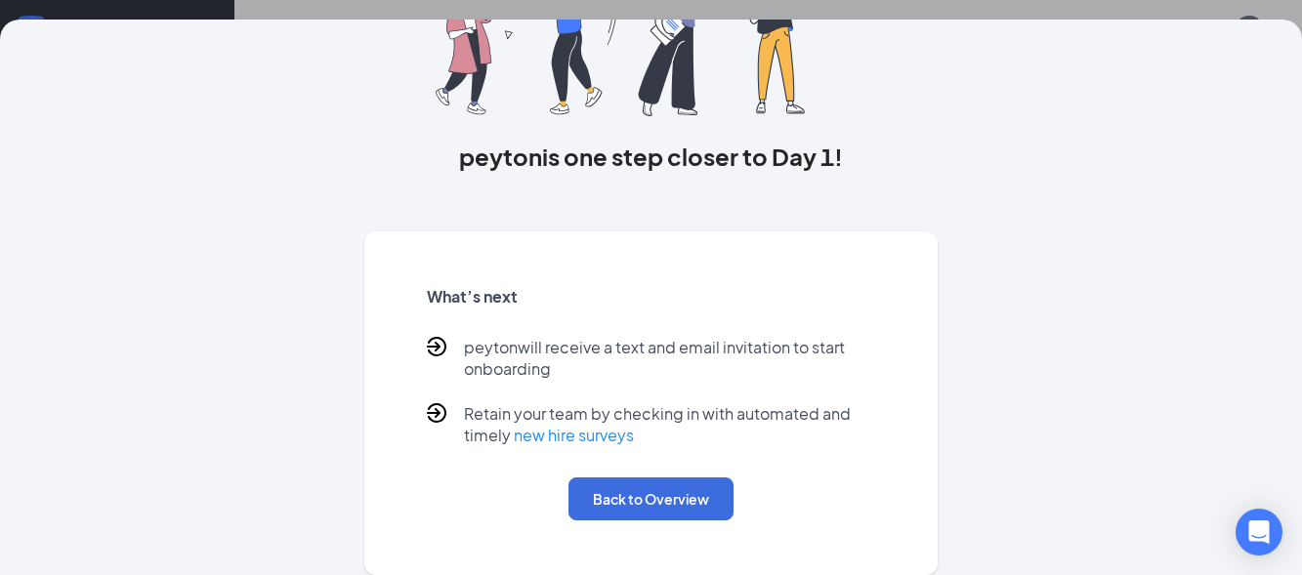
scroll to position [0, 0]
